Goal: Task Accomplishment & Management: Use online tool/utility

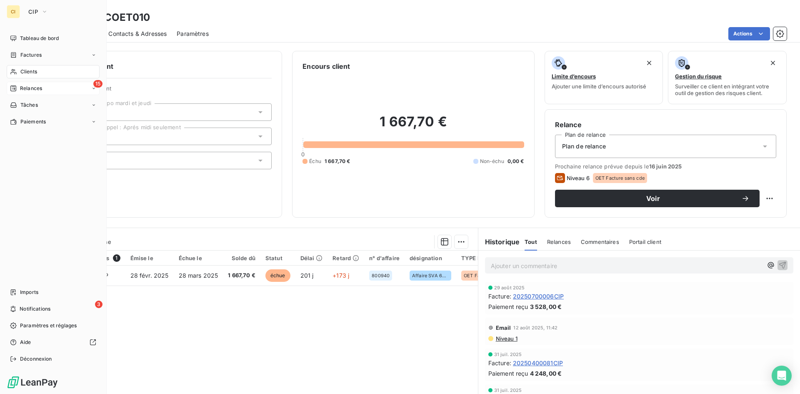
click at [34, 84] on div "15 Relances" at bounding box center [53, 88] width 93 height 13
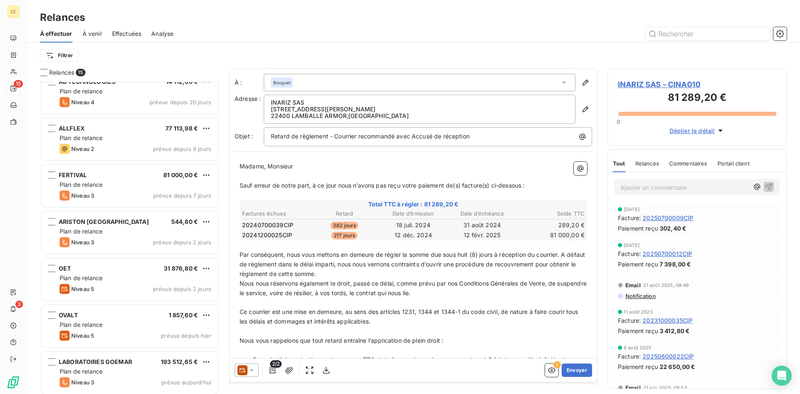
scroll to position [388, 0]
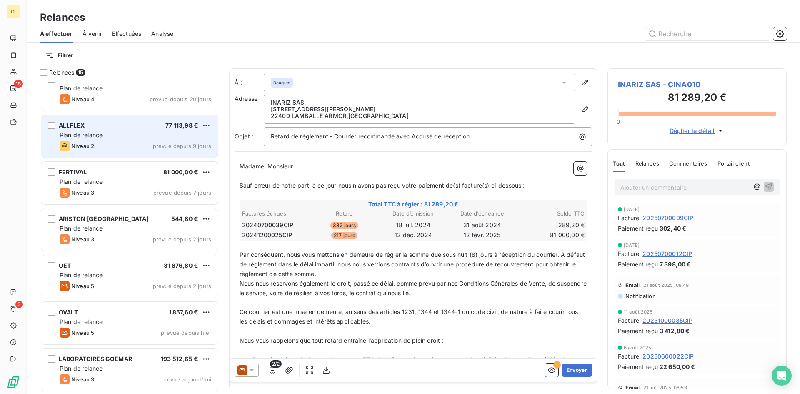
click at [129, 139] on div "Plan de relance" at bounding box center [136, 135] width 152 height 8
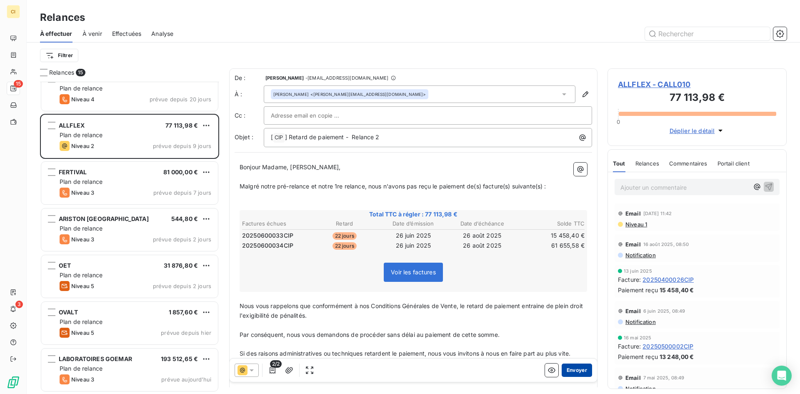
click at [571, 373] on button "Envoyer" at bounding box center [576, 369] width 30 height 13
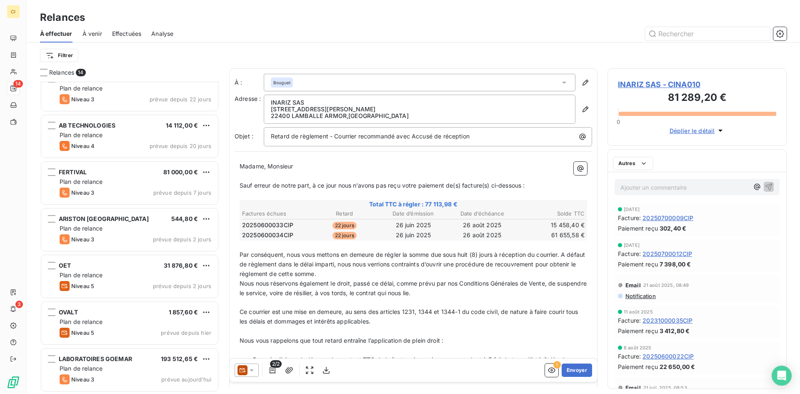
scroll to position [341, 0]
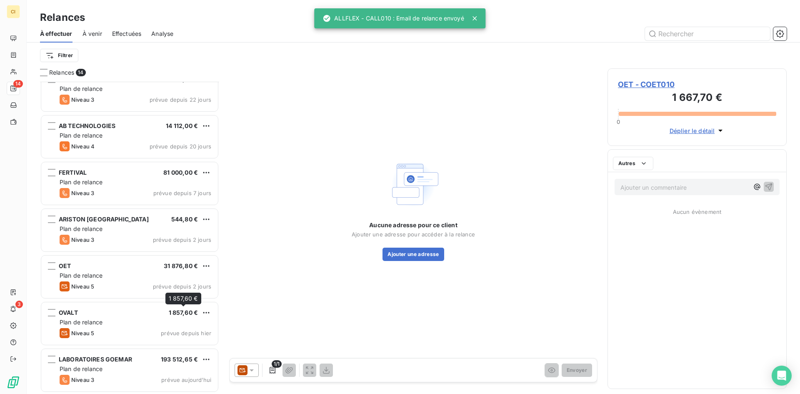
scroll to position [342, 0]
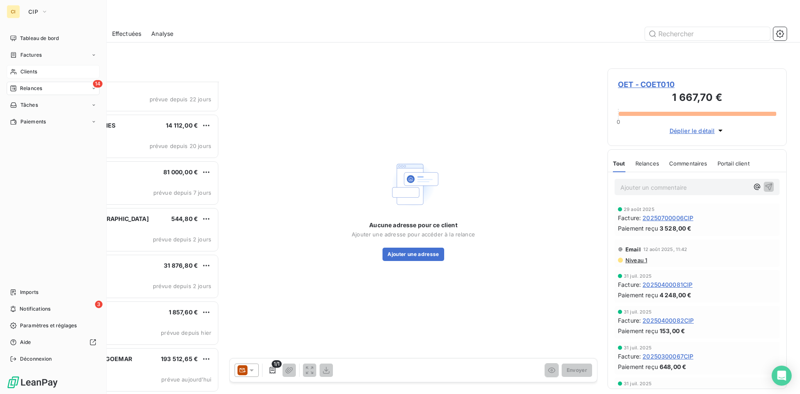
click at [36, 74] on span "Clients" at bounding box center [28, 71] width 17 height 7
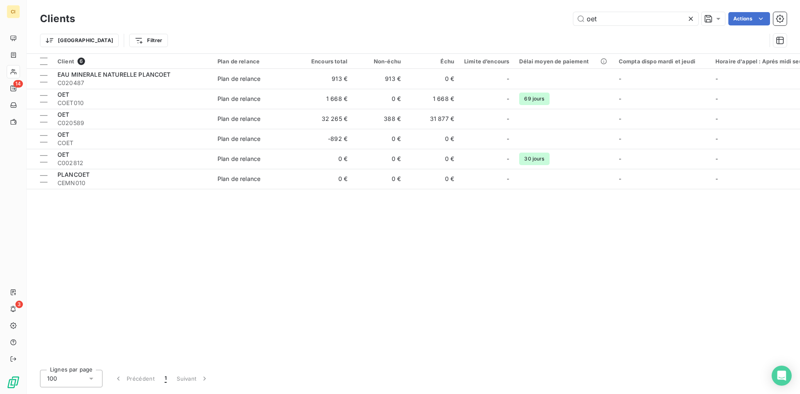
drag, startPoint x: 601, startPoint y: 22, endPoint x: 562, endPoint y: 20, distance: 38.8
click at [562, 20] on div "oet Actions" at bounding box center [435, 18] width 701 height 13
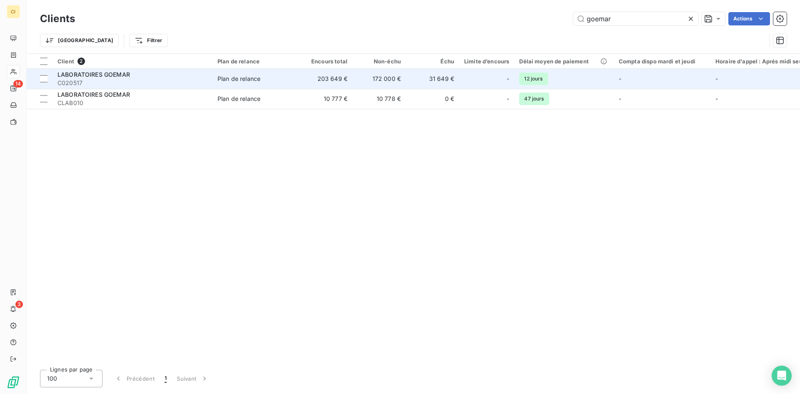
type input "goemar"
click at [100, 75] on span "LABORATOIRES GOEMAR" at bounding box center [93, 74] width 72 height 7
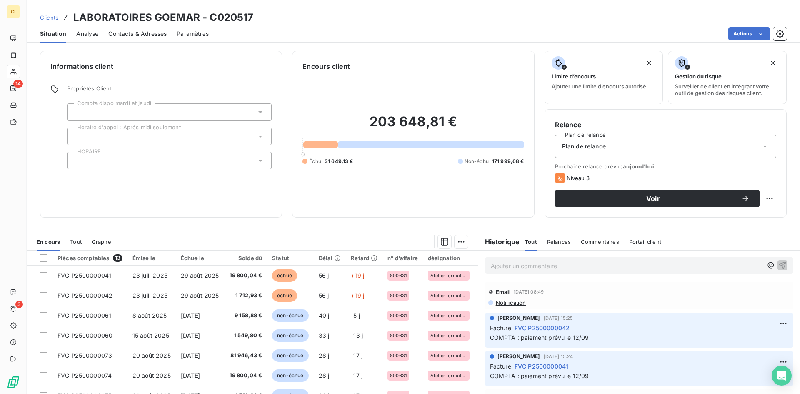
scroll to position [42, 0]
